Goal: Obtain resource: Download file/media

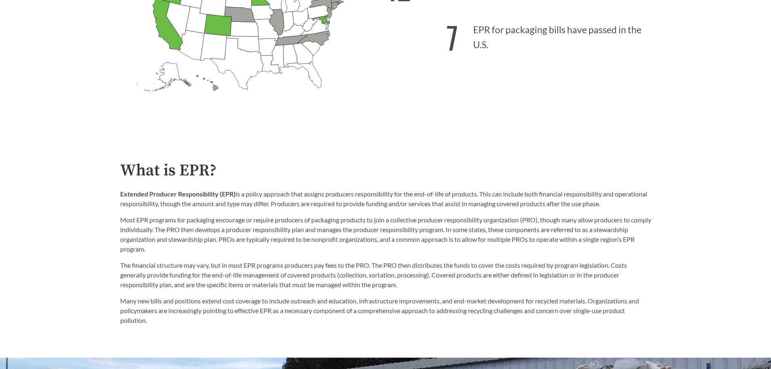
scroll to position [364, 0]
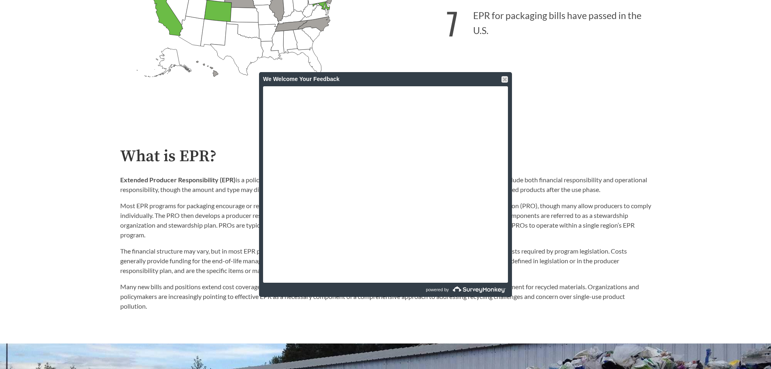
click at [505, 79] on div at bounding box center [504, 79] width 6 height 6
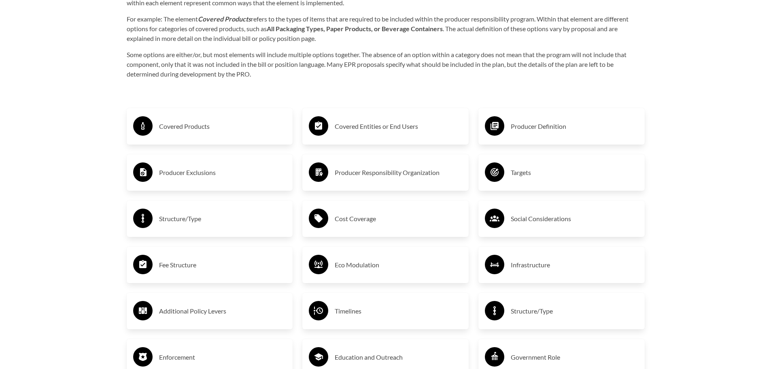
scroll to position [1376, 0]
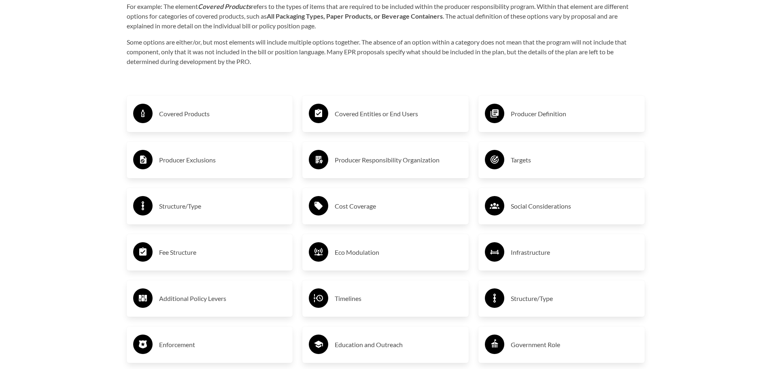
click at [224, 164] on h3 "Producer Exclusions" at bounding box center [222, 159] width 127 height 13
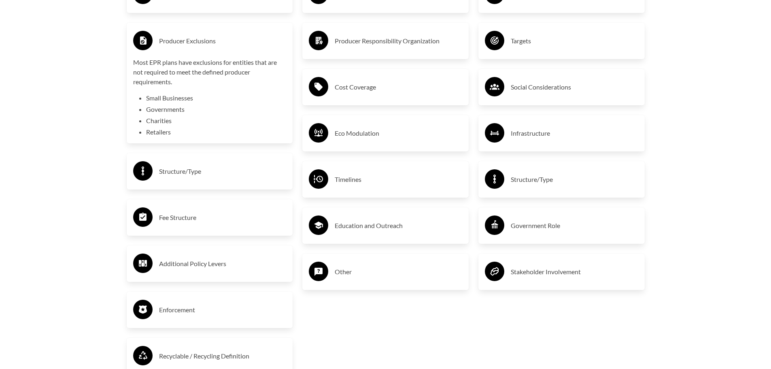
scroll to position [1497, 0]
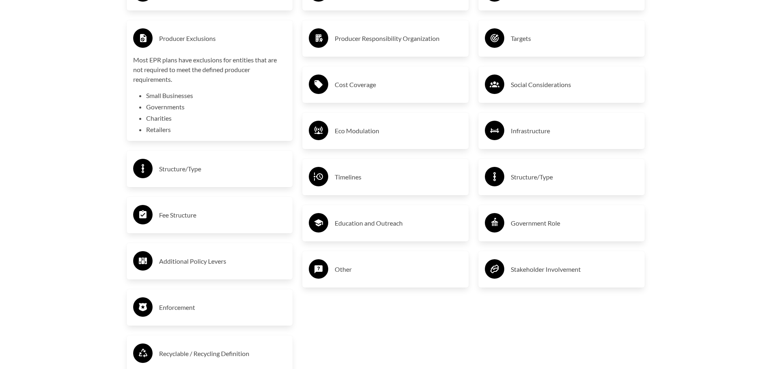
click at [222, 217] on h3 "Fee Structure" at bounding box center [222, 214] width 127 height 13
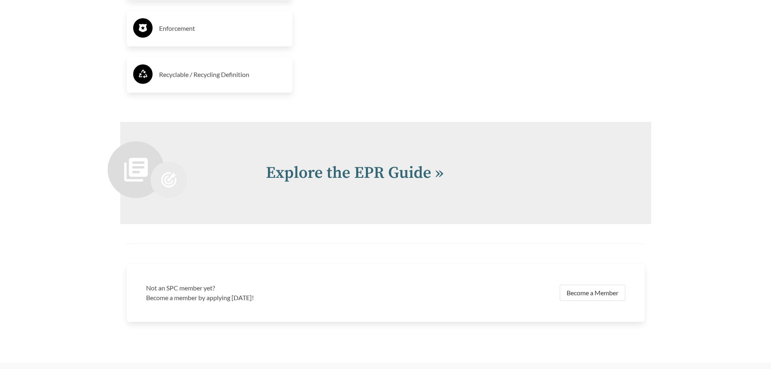
scroll to position [1861, 0]
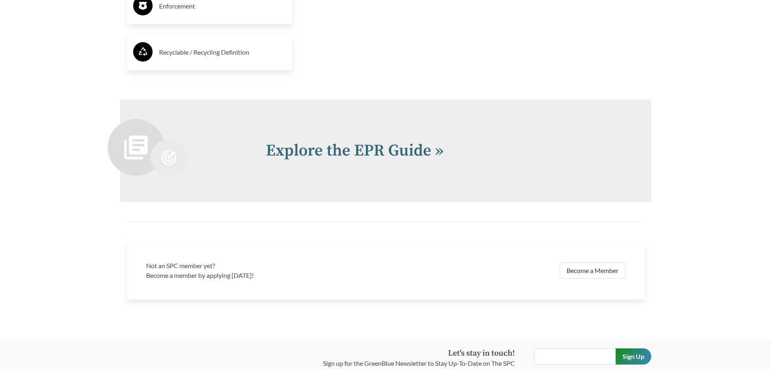
click at [351, 145] on link "Explore the EPR Guide »" at bounding box center [355, 150] width 178 height 20
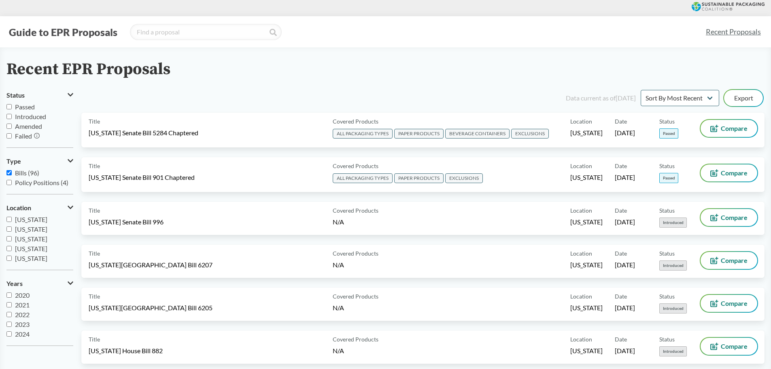
click at [9, 107] on input "Passed" at bounding box center [8, 106] width 5 height 5
checkbox input "true"
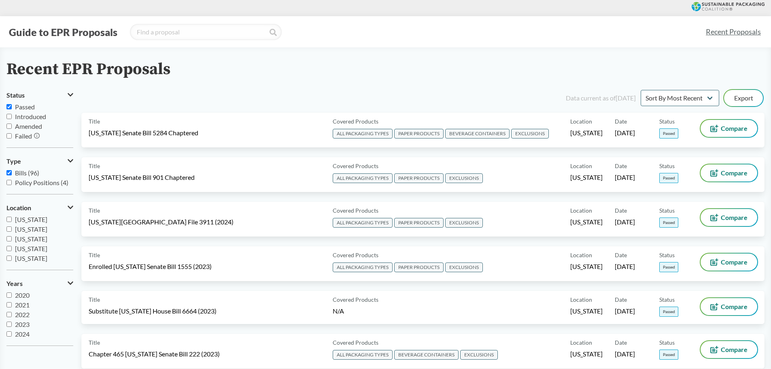
click at [9, 124] on input "Amended" at bounding box center [8, 125] width 5 height 5
checkbox input "true"
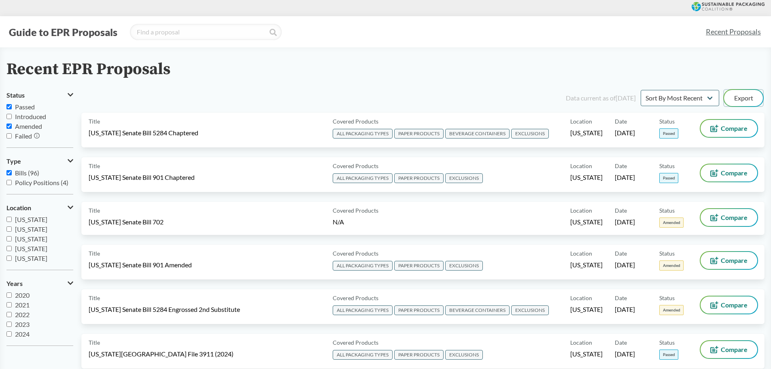
click at [745, 98] on button "Export" at bounding box center [743, 98] width 39 height 16
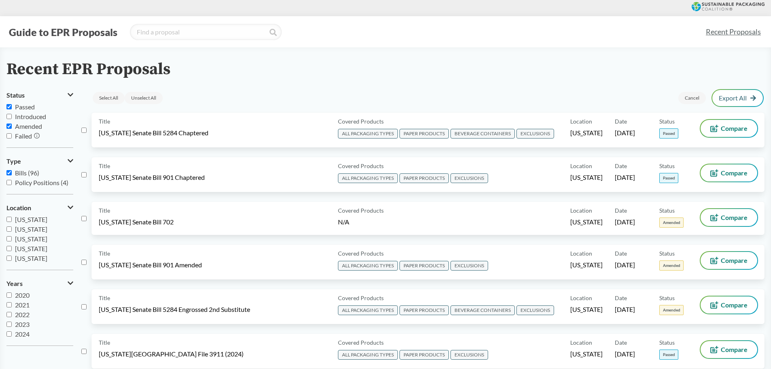
click at [745, 98] on link "Export All" at bounding box center [738, 98] width 38 height 6
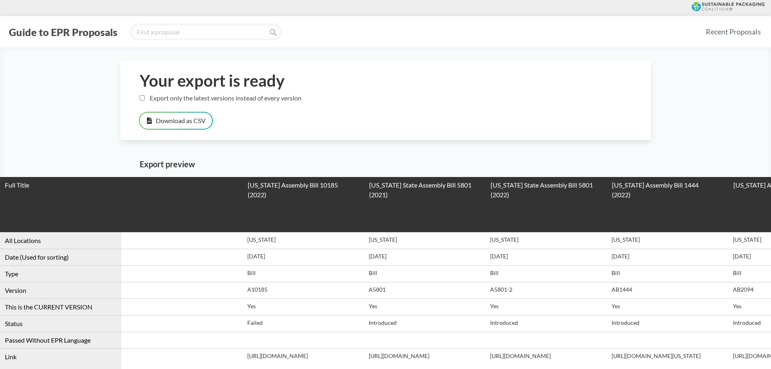
click at [141, 97] on input "Export only the latest versions instead of every version" at bounding box center [142, 97] width 5 height 5
checkbox input "true"
click at [170, 121] on button "Download as CSV" at bounding box center [176, 120] width 72 height 16
